Goal: Information Seeking & Learning: Check status

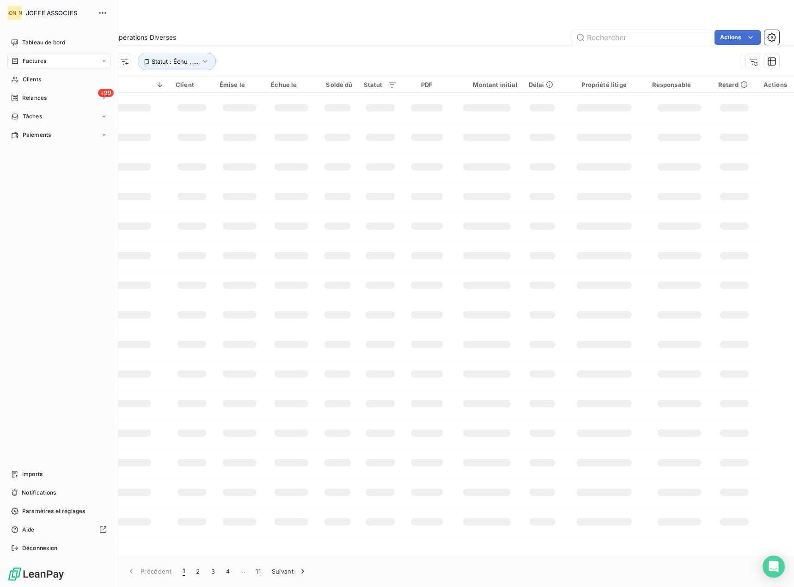
click at [17, 76] on icon at bounding box center [15, 79] width 8 height 7
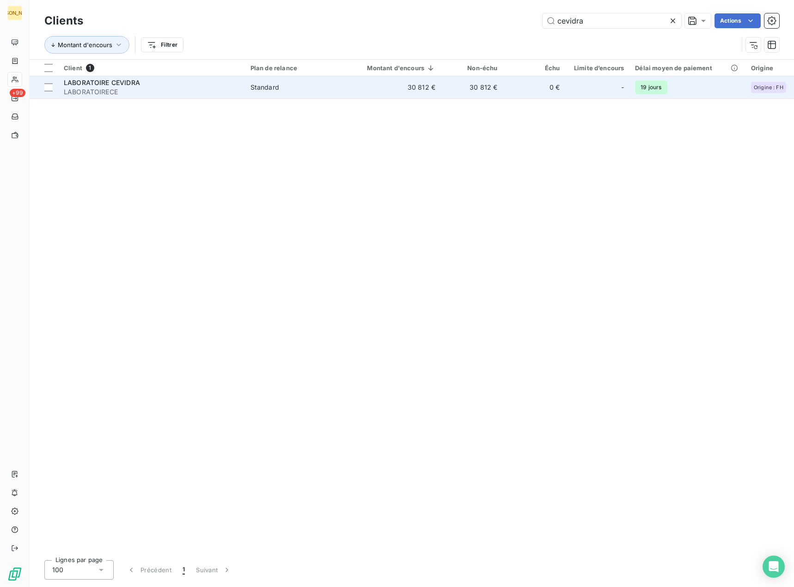
type input "cevidra"
click at [438, 85] on td "30 812 €" at bounding box center [393, 87] width 95 height 22
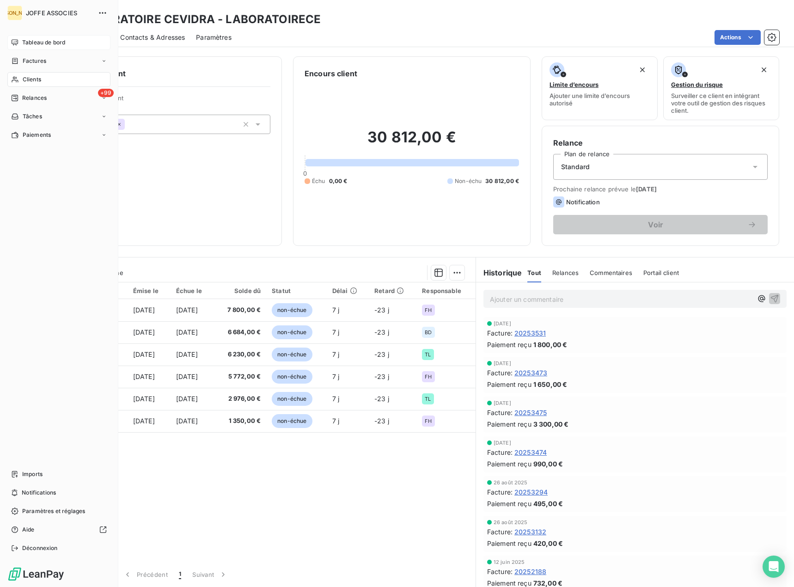
click at [12, 47] on div "Tableau de bord" at bounding box center [58, 42] width 103 height 15
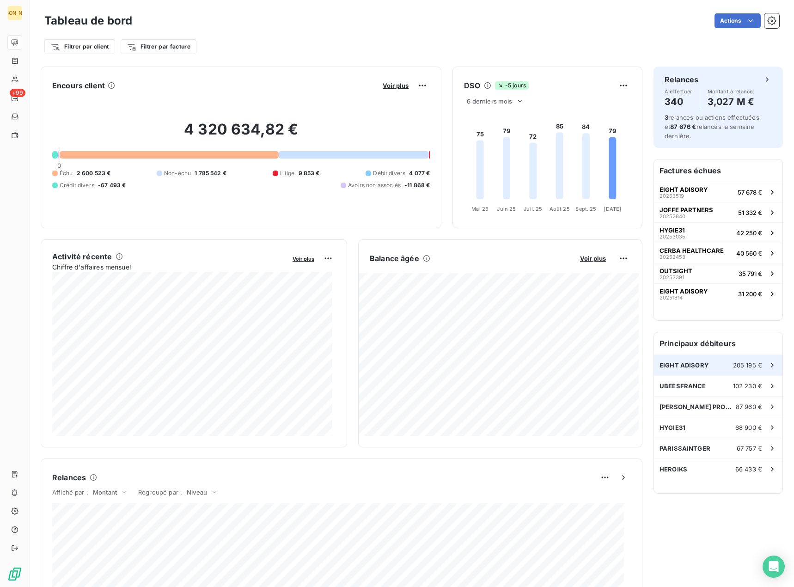
click at [714, 368] on div "EIGHT ADISORY 205 195 €" at bounding box center [718, 365] width 128 height 20
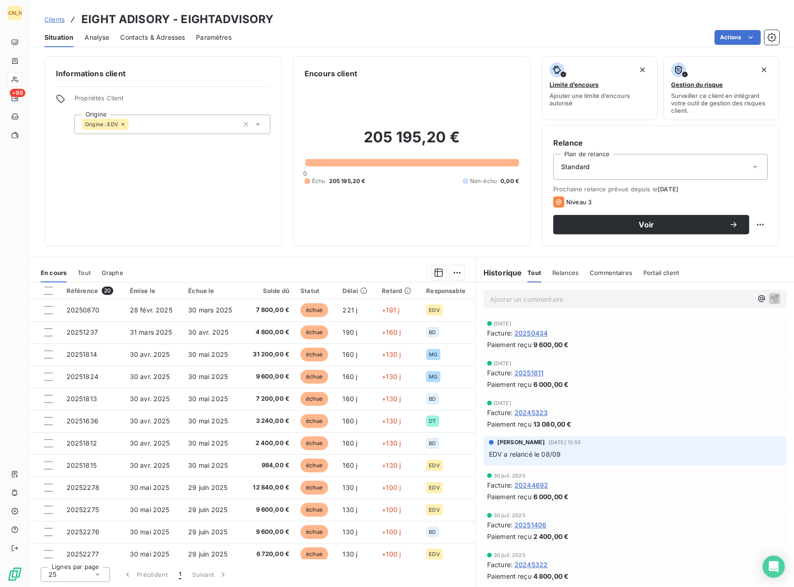
click at [59, 19] on span "Clients" at bounding box center [54, 19] width 20 height 7
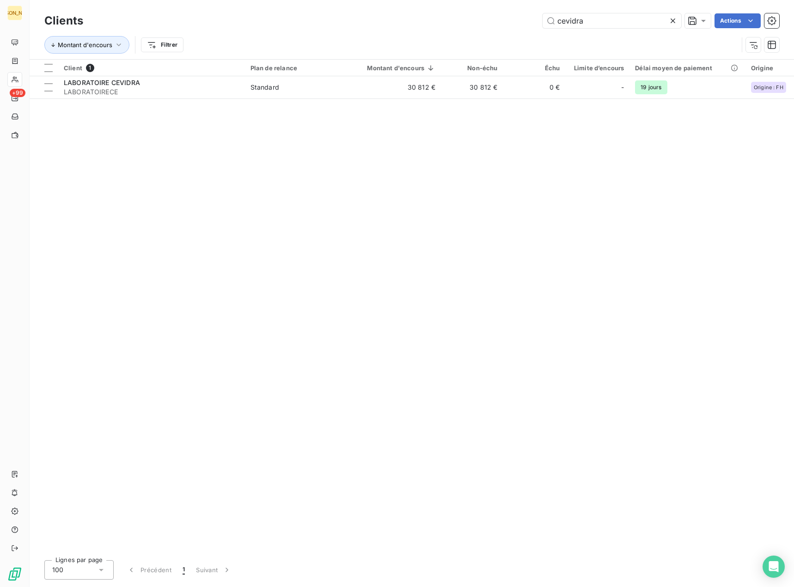
drag, startPoint x: 590, startPoint y: 24, endPoint x: 520, endPoint y: 23, distance: 69.8
click at [520, 23] on div "cevidra Actions" at bounding box center [436, 20] width 685 height 15
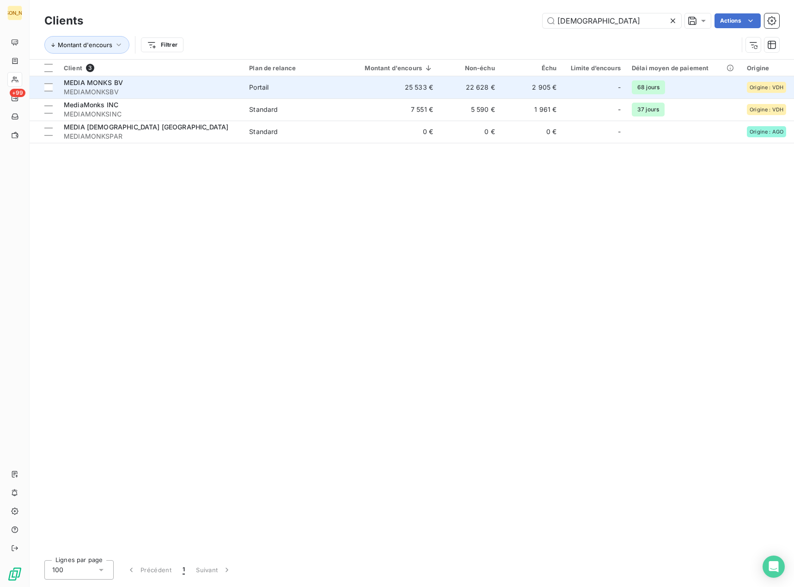
type input "[DEMOGRAPHIC_DATA]"
click at [458, 88] on td "22 628 €" at bounding box center [470, 87] width 62 height 22
